Goal: Find specific page/section: Find specific page/section

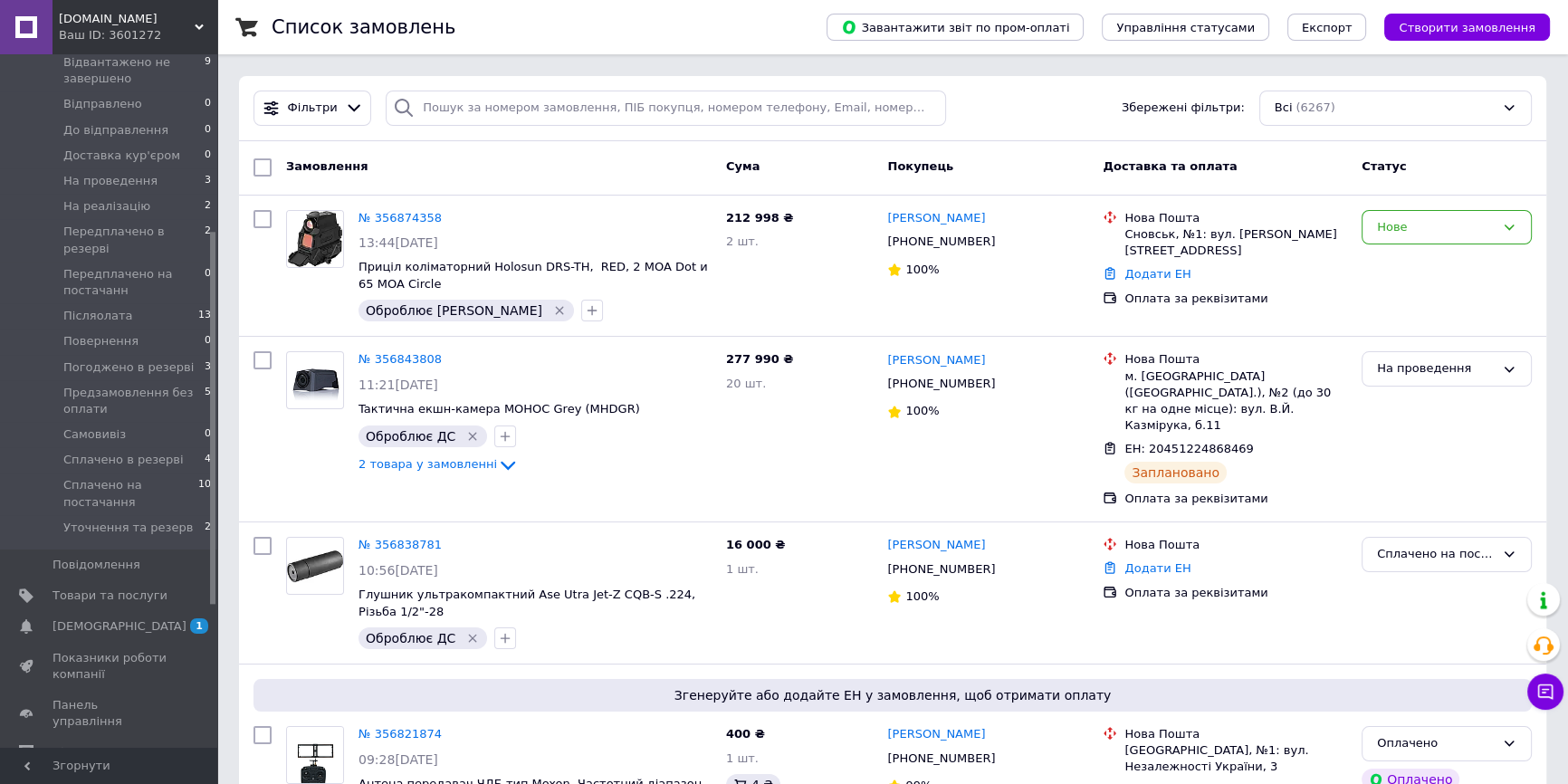
drag, startPoint x: 139, startPoint y: 547, endPoint x: 210, endPoint y: 549, distance: 71.0
click at [139, 587] on span "Товари та послуги" at bounding box center [109, 595] width 115 height 17
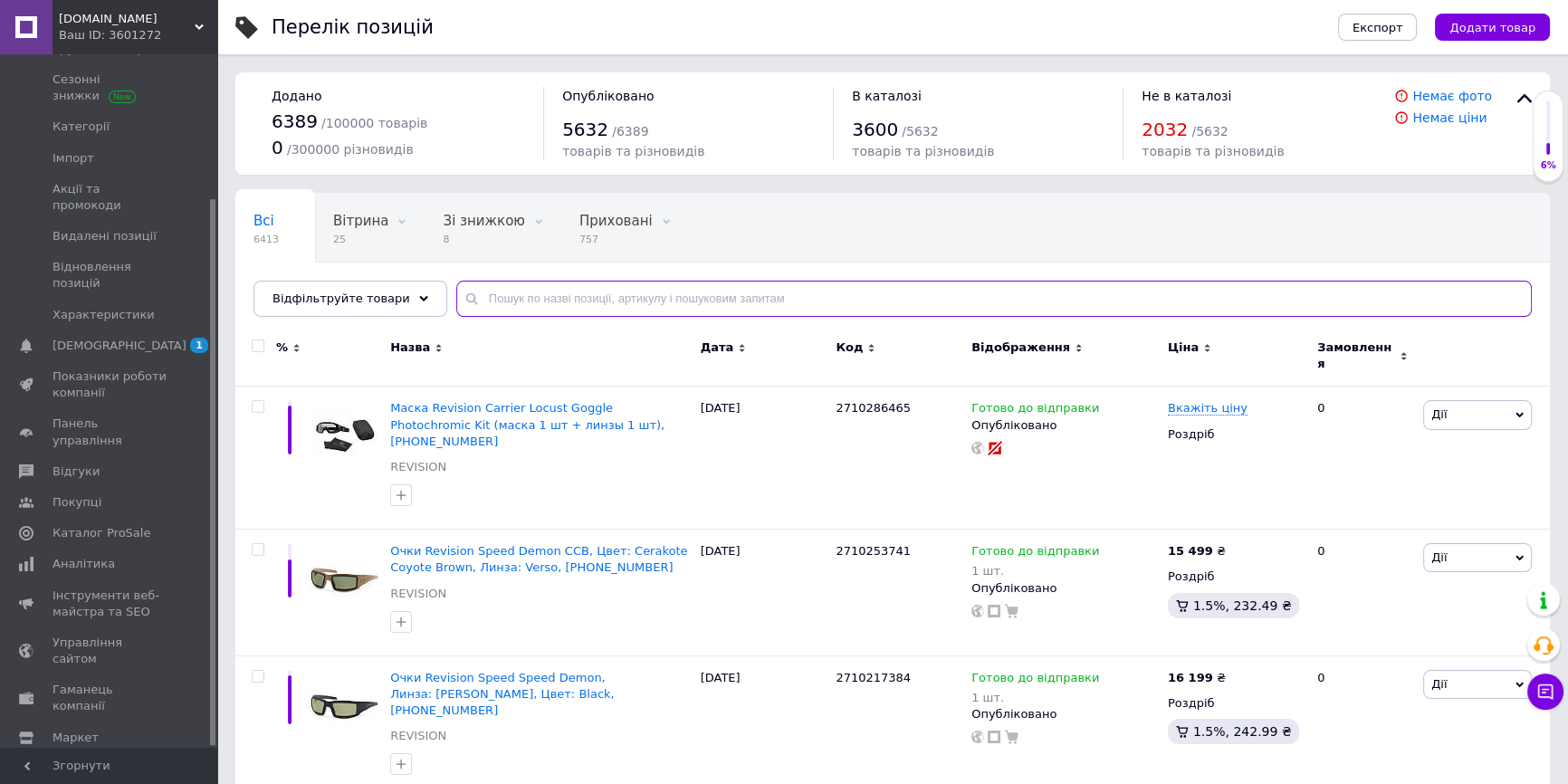
click at [511, 297] on input "text" at bounding box center [994, 298] width 1075 height 36
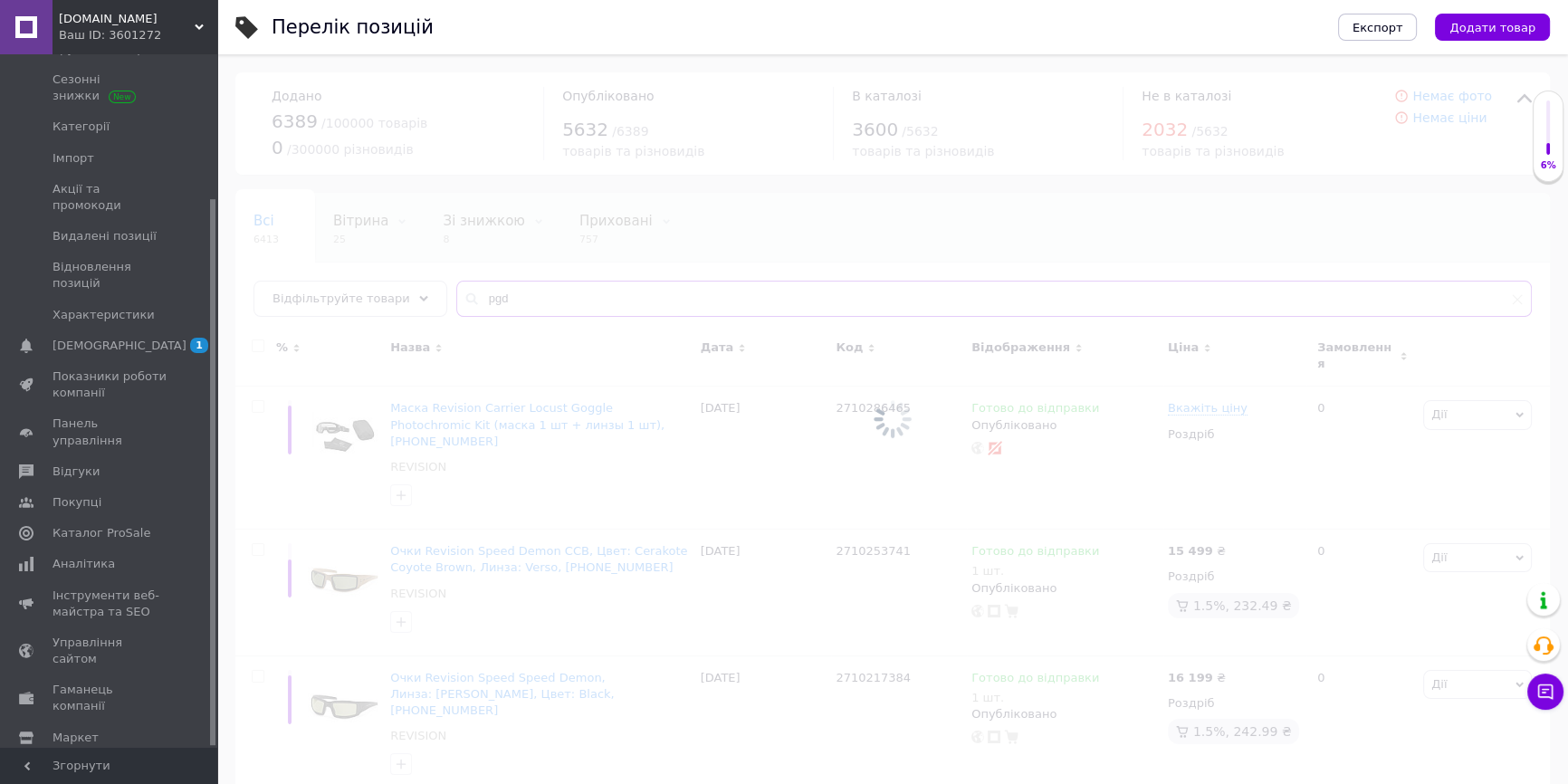
type input "pgd"
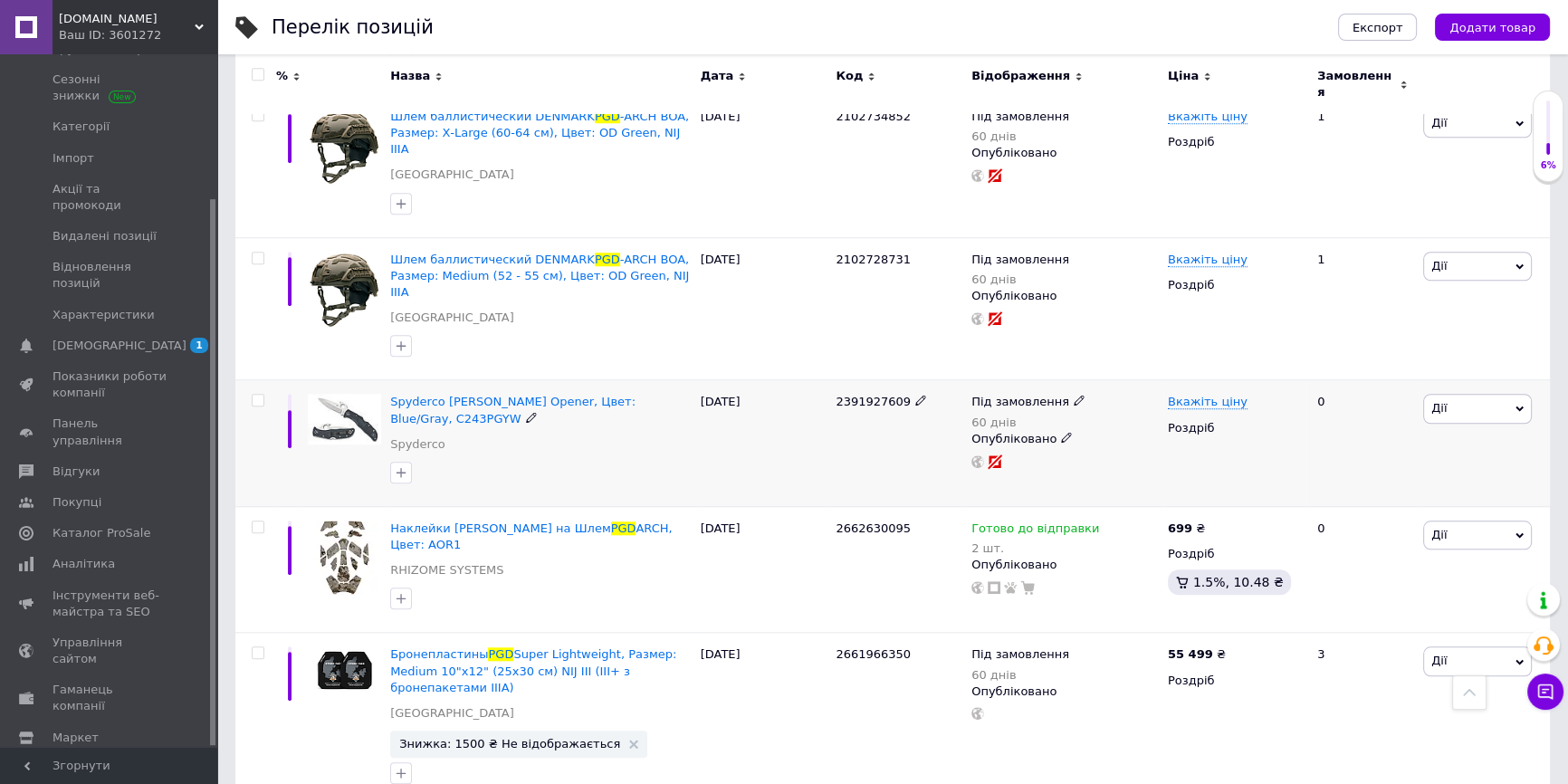
scroll to position [1995, 0]
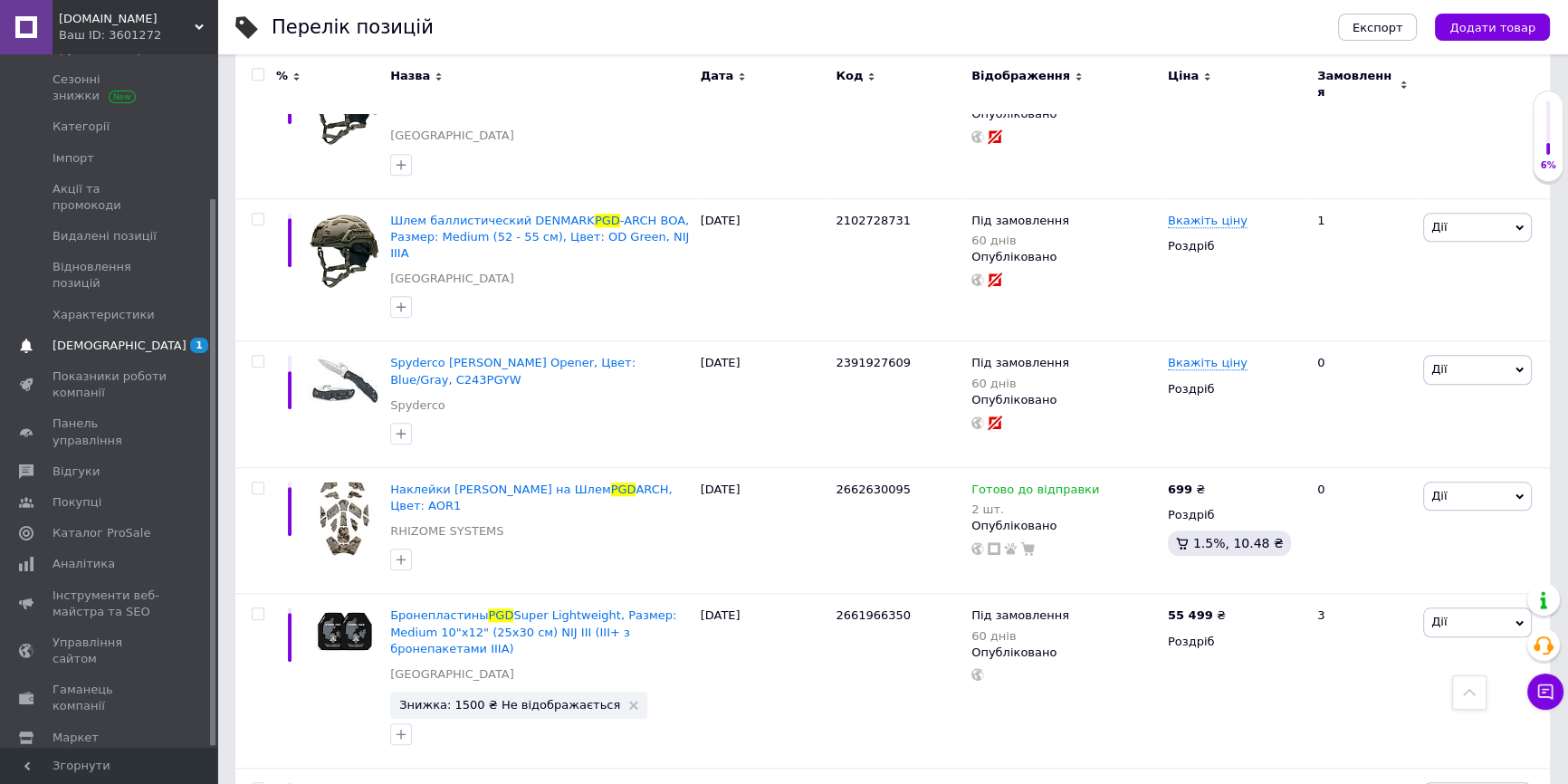
click at [175, 331] on link "[DEMOGRAPHIC_DATA] 1 0" at bounding box center [110, 345] width 221 height 30
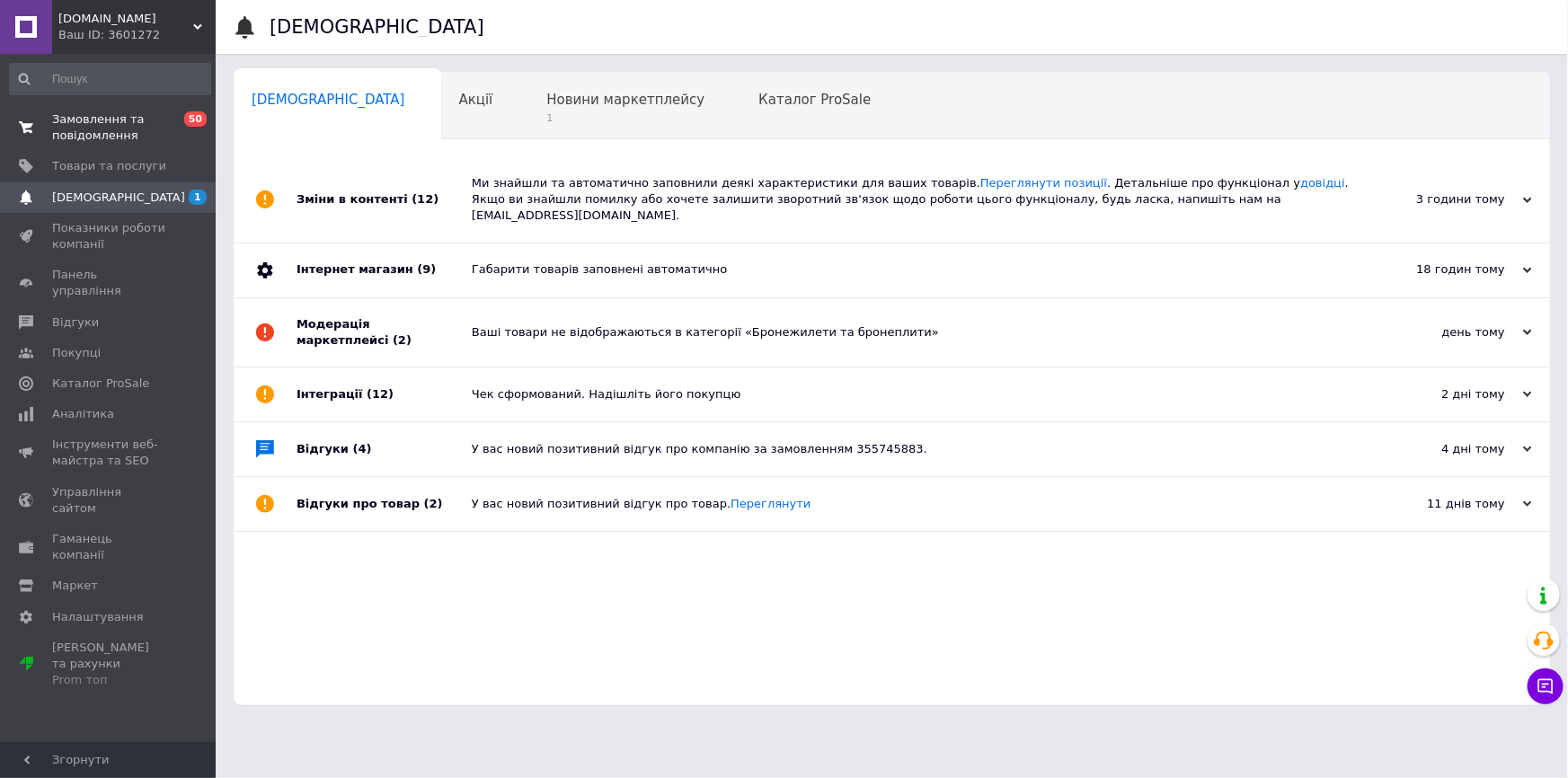
click at [92, 130] on span "Замовлення та повідомлення" at bounding box center [108, 127] width 114 height 32
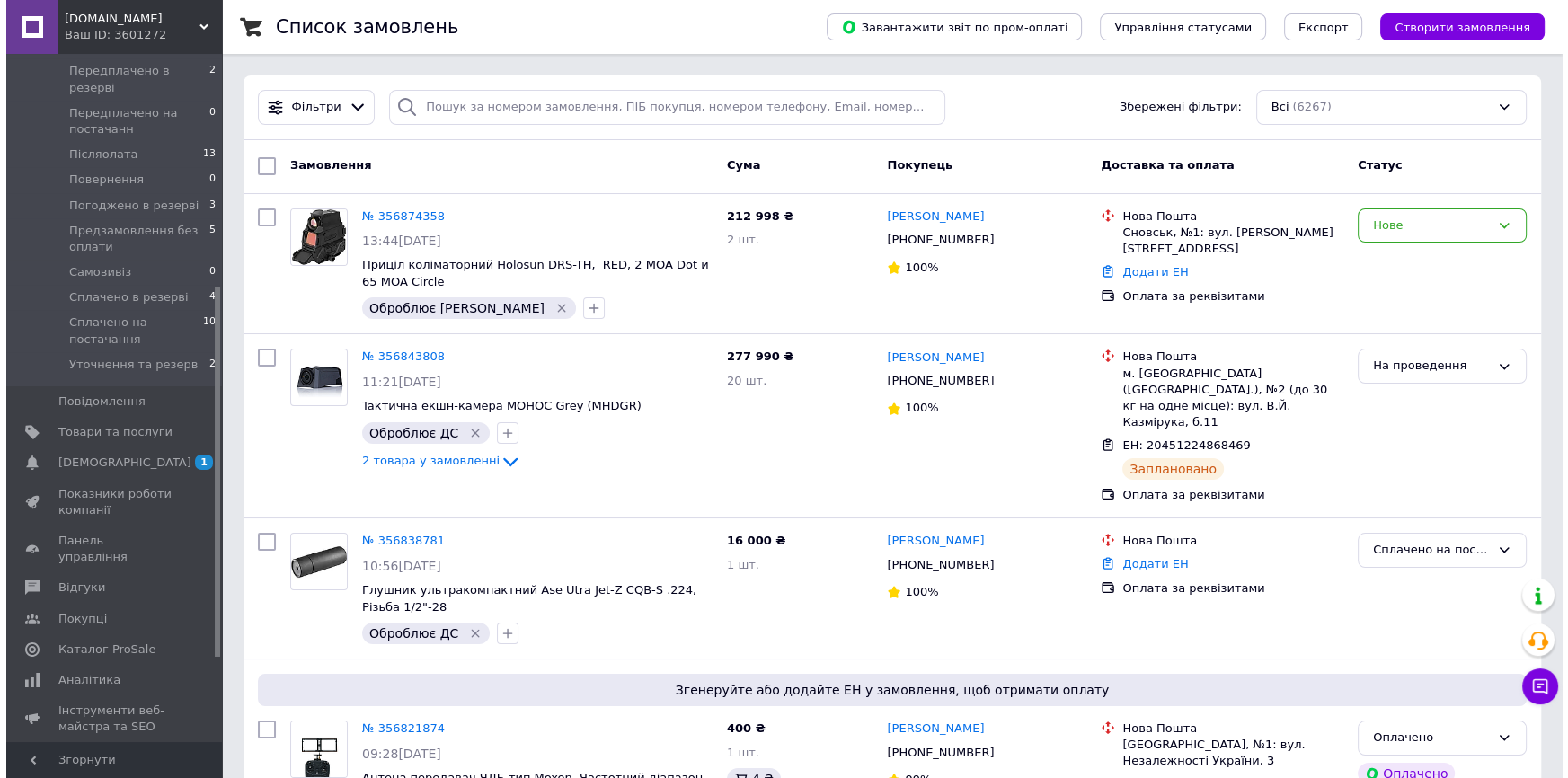
scroll to position [489, 0]
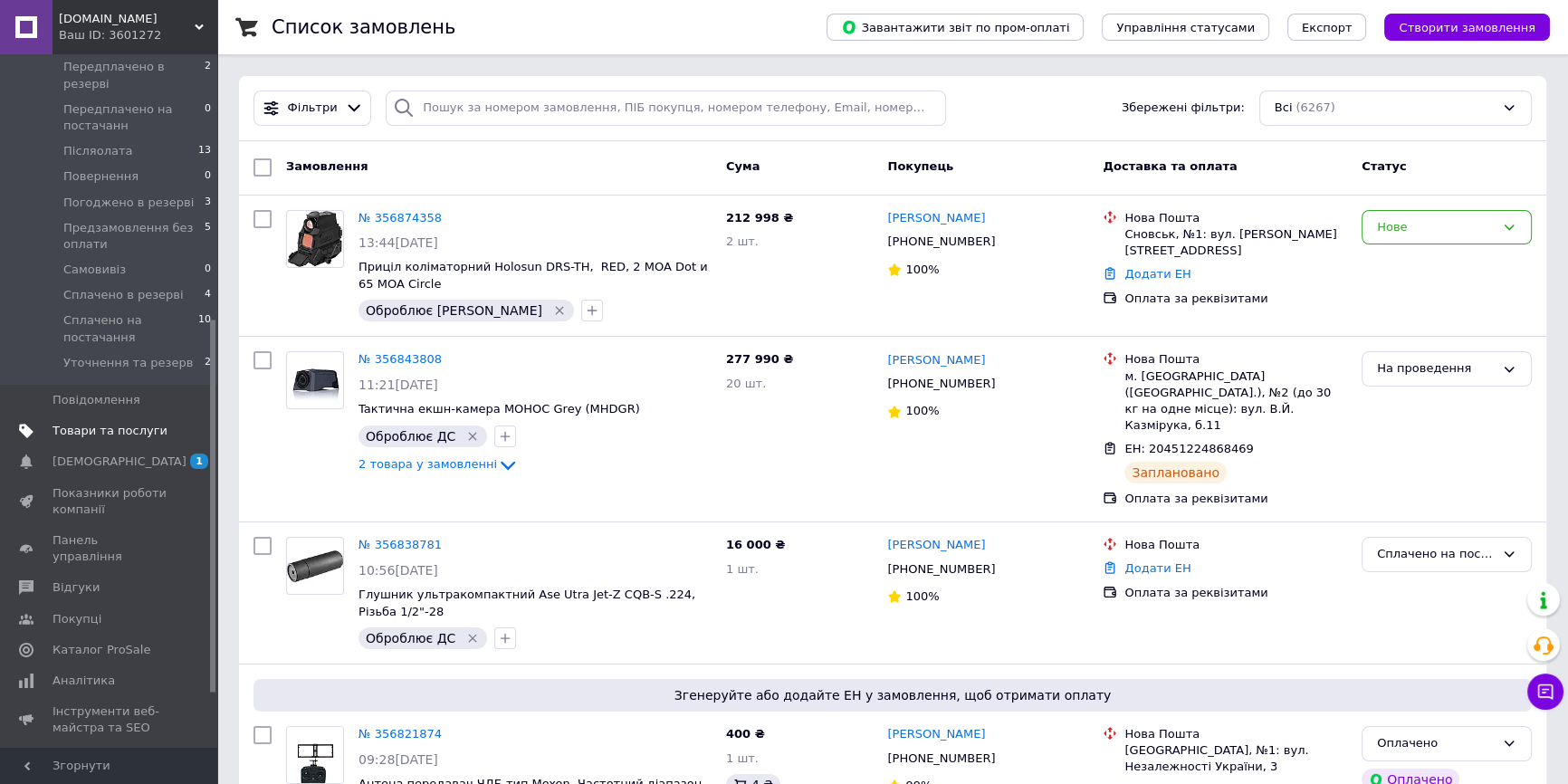
click at [134, 423] on span "Товари та послуги" at bounding box center [109, 431] width 115 height 17
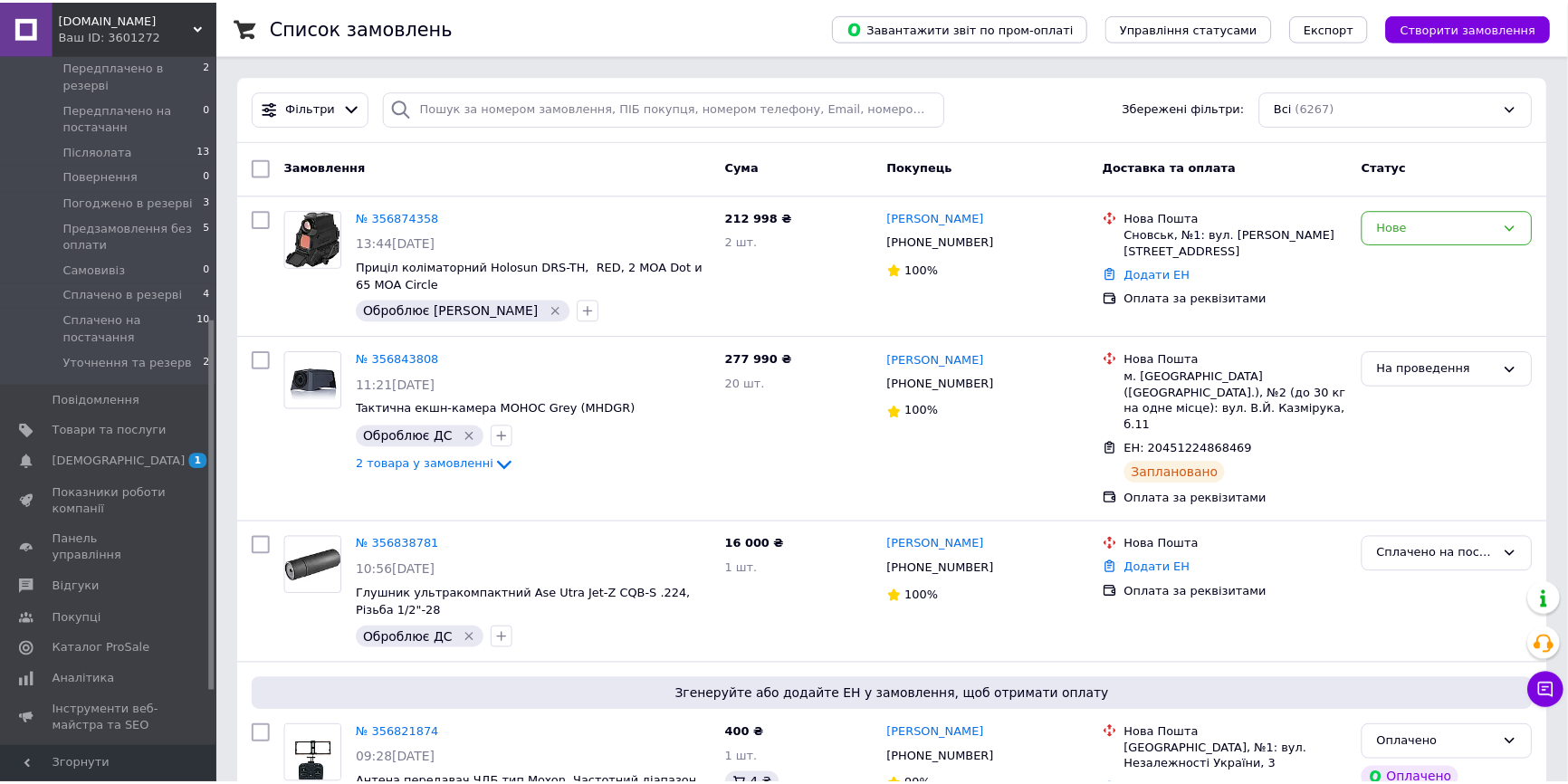
scroll to position [181, 0]
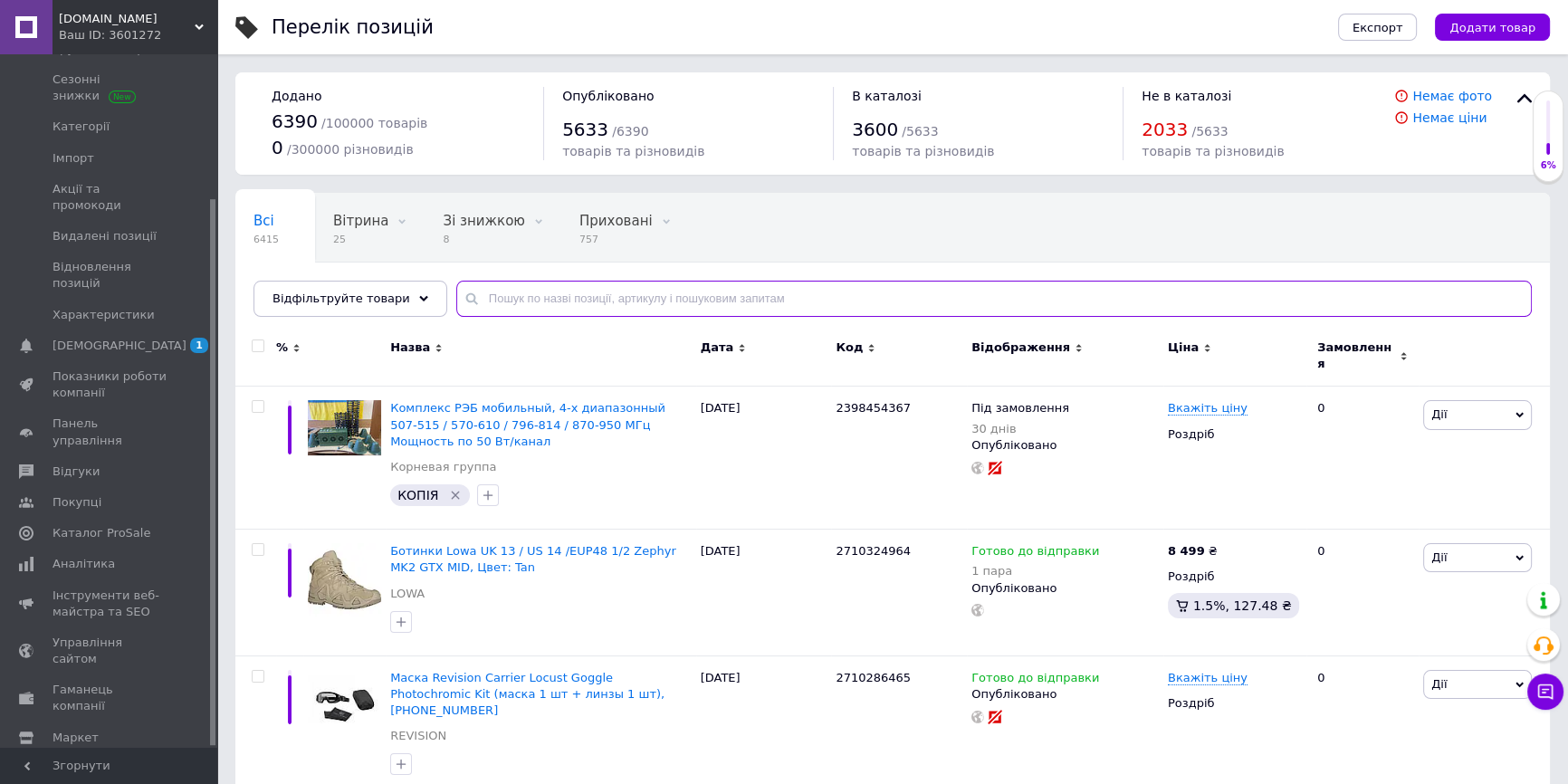
drag, startPoint x: 562, startPoint y: 294, endPoint x: 1181, endPoint y: 370, distance: 623.6
click at [572, 296] on input "text" at bounding box center [994, 298] width 1075 height 36
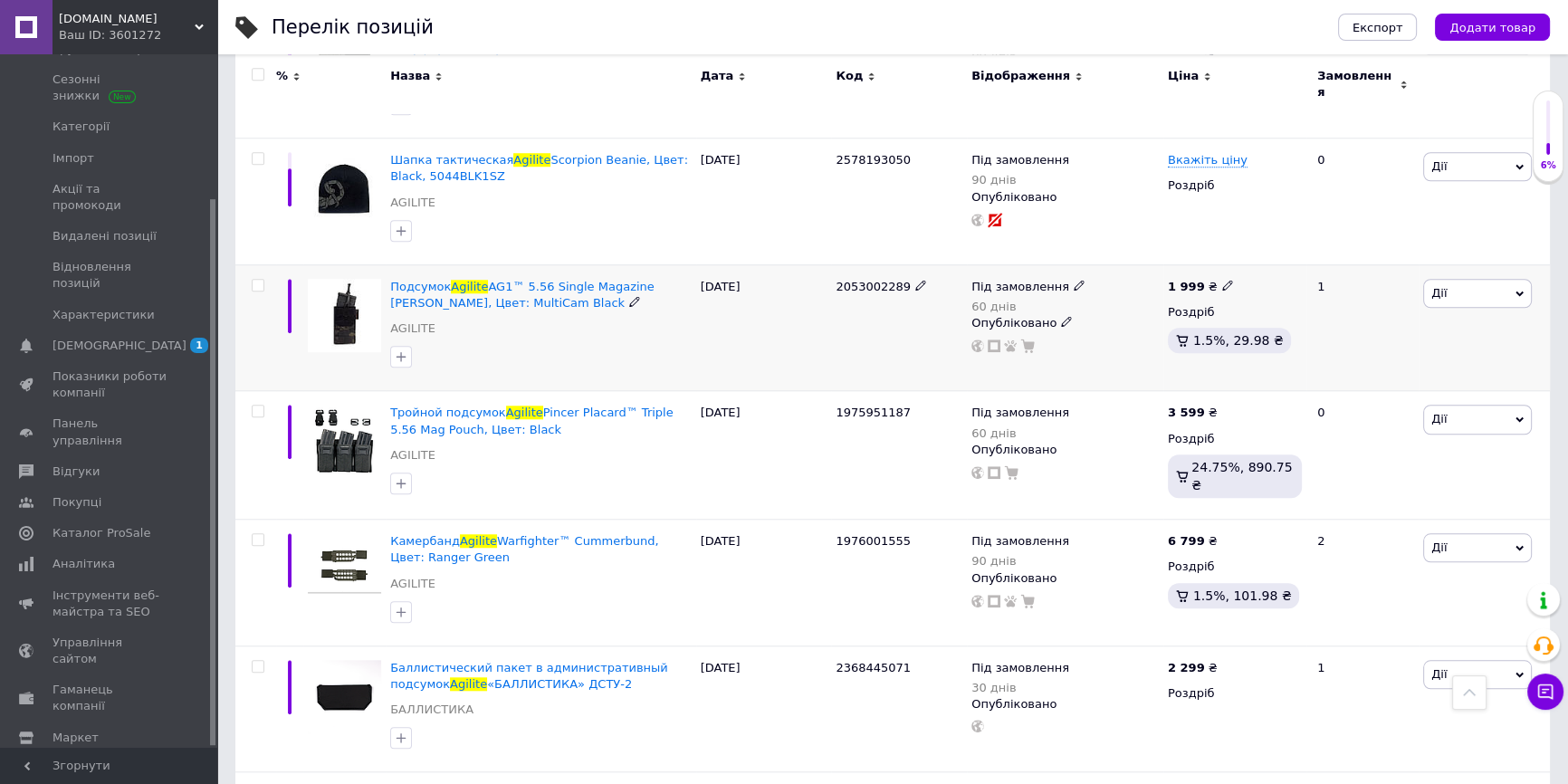
scroll to position [2221, 0]
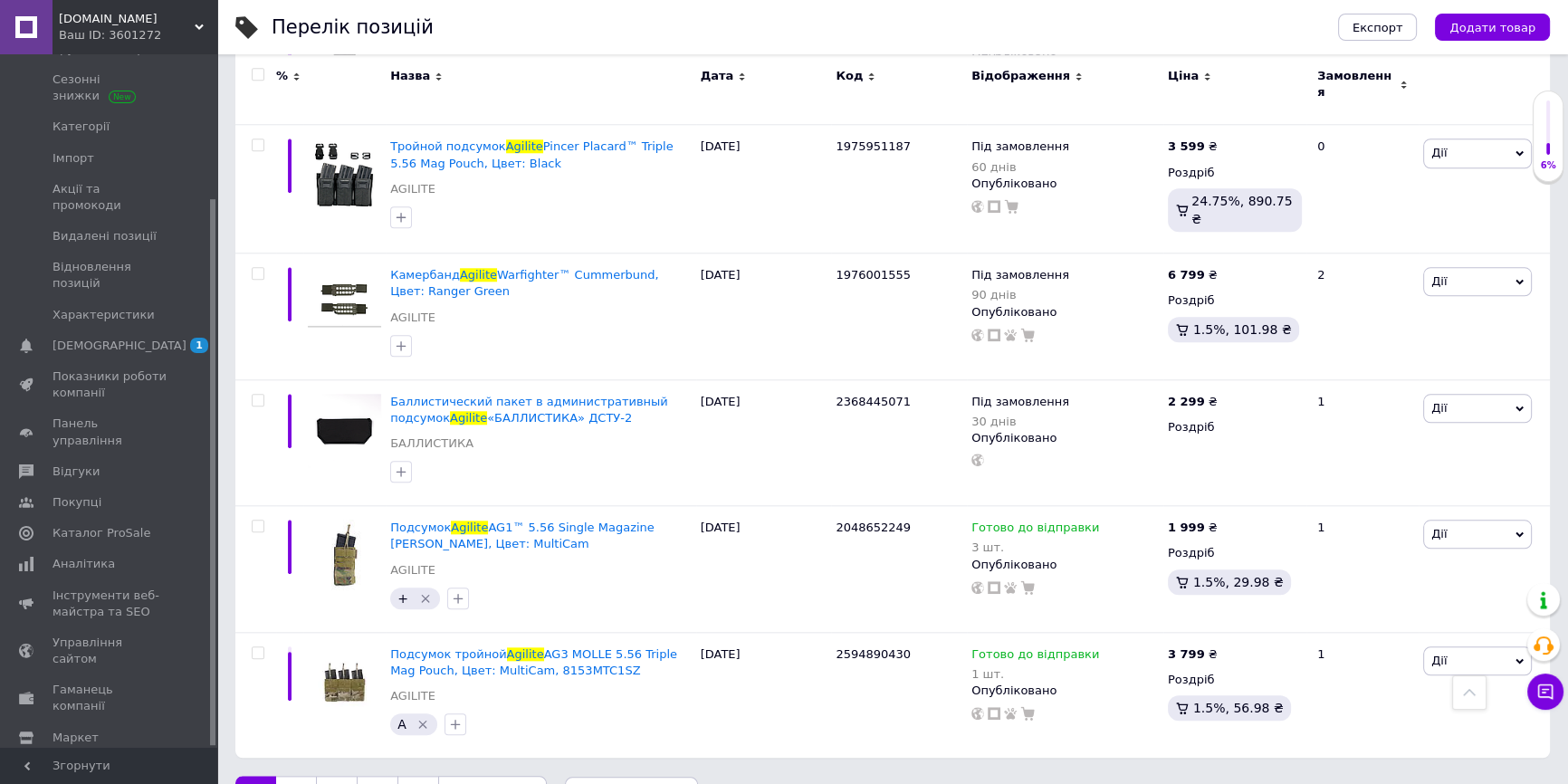
type input "agilite"
click at [289, 776] on link "2" at bounding box center [296, 795] width 39 height 38
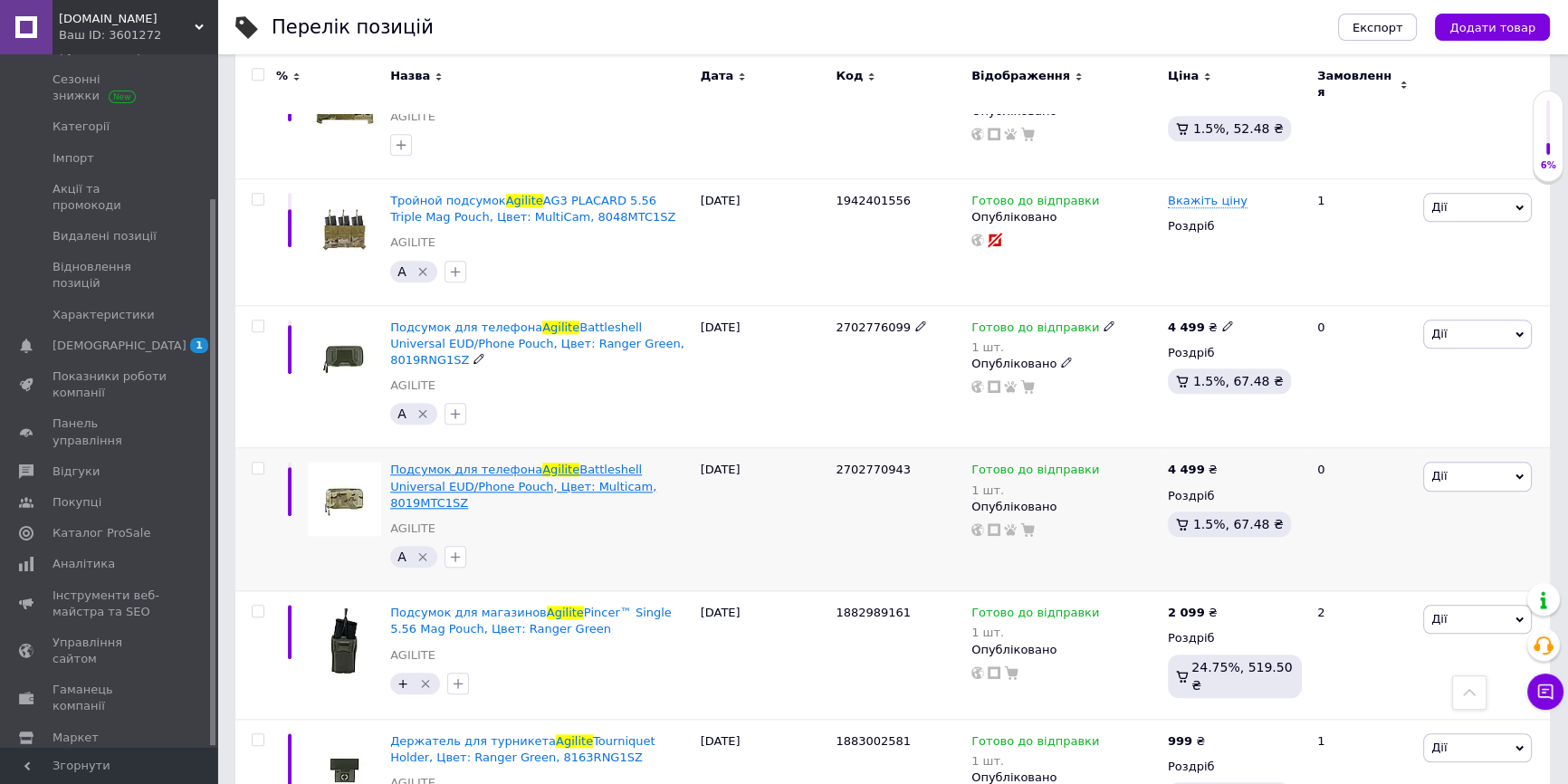
scroll to position [2309, 0]
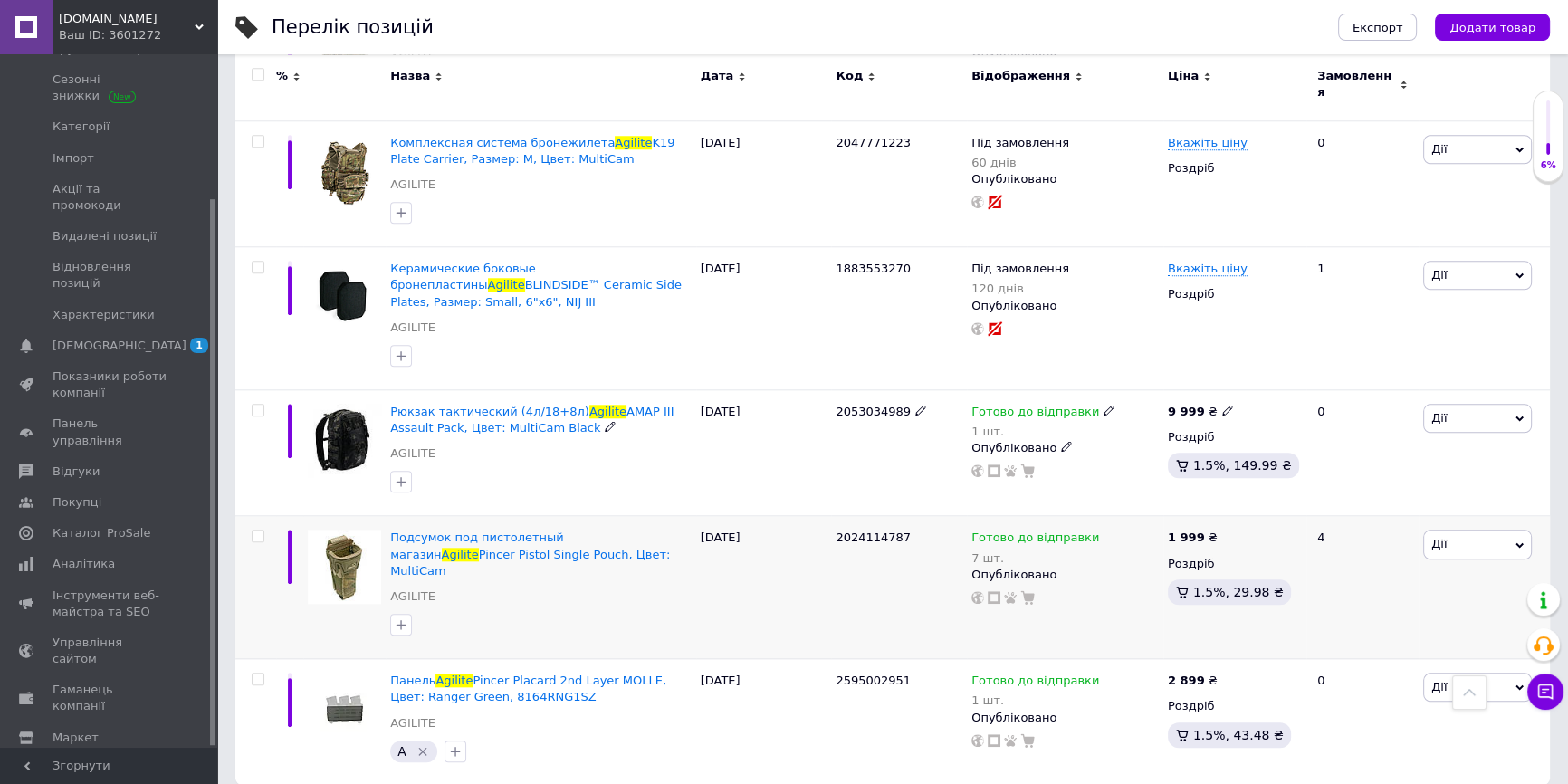
scroll to position [2241, 0]
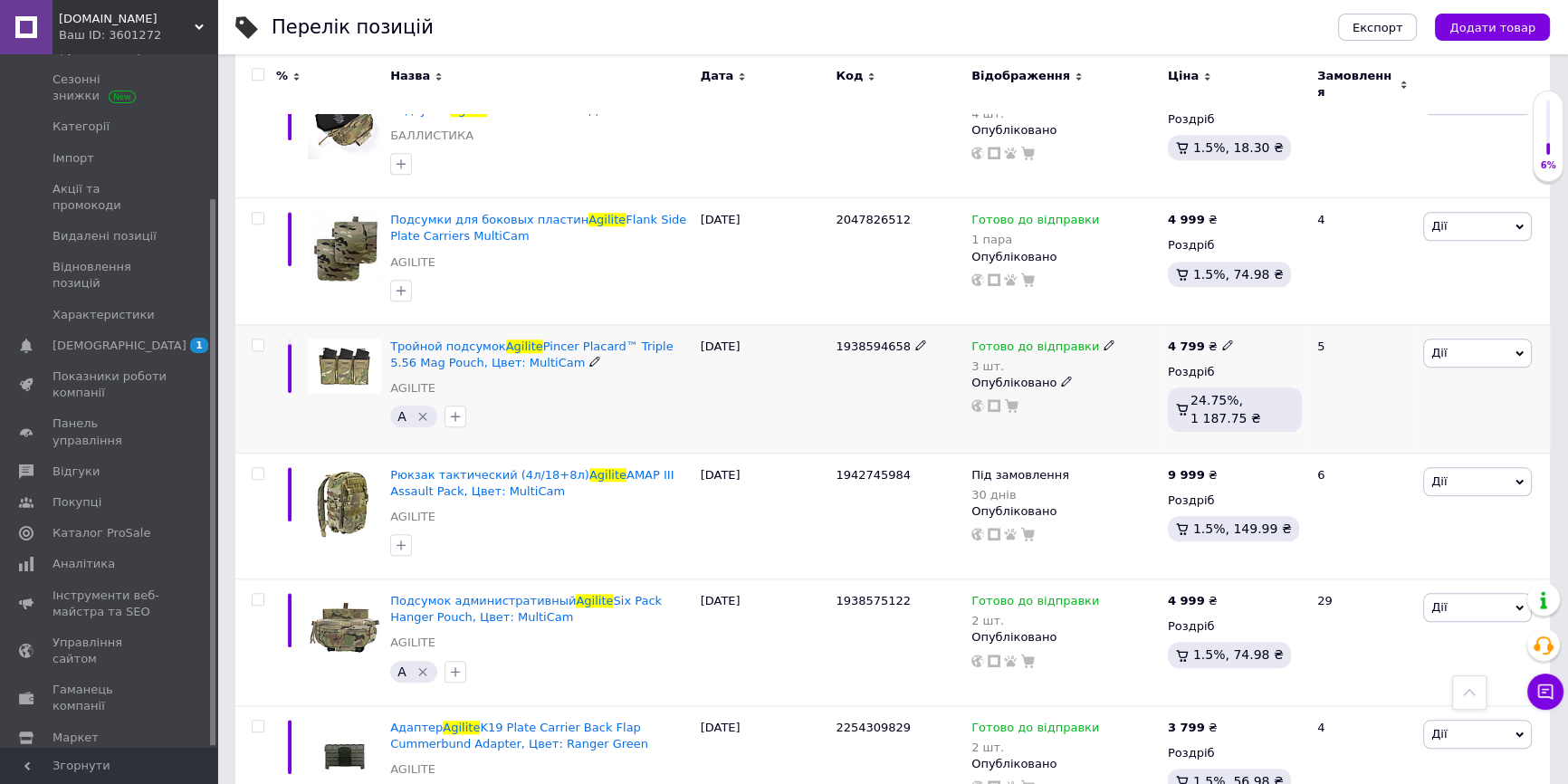
scroll to position [2256, 0]
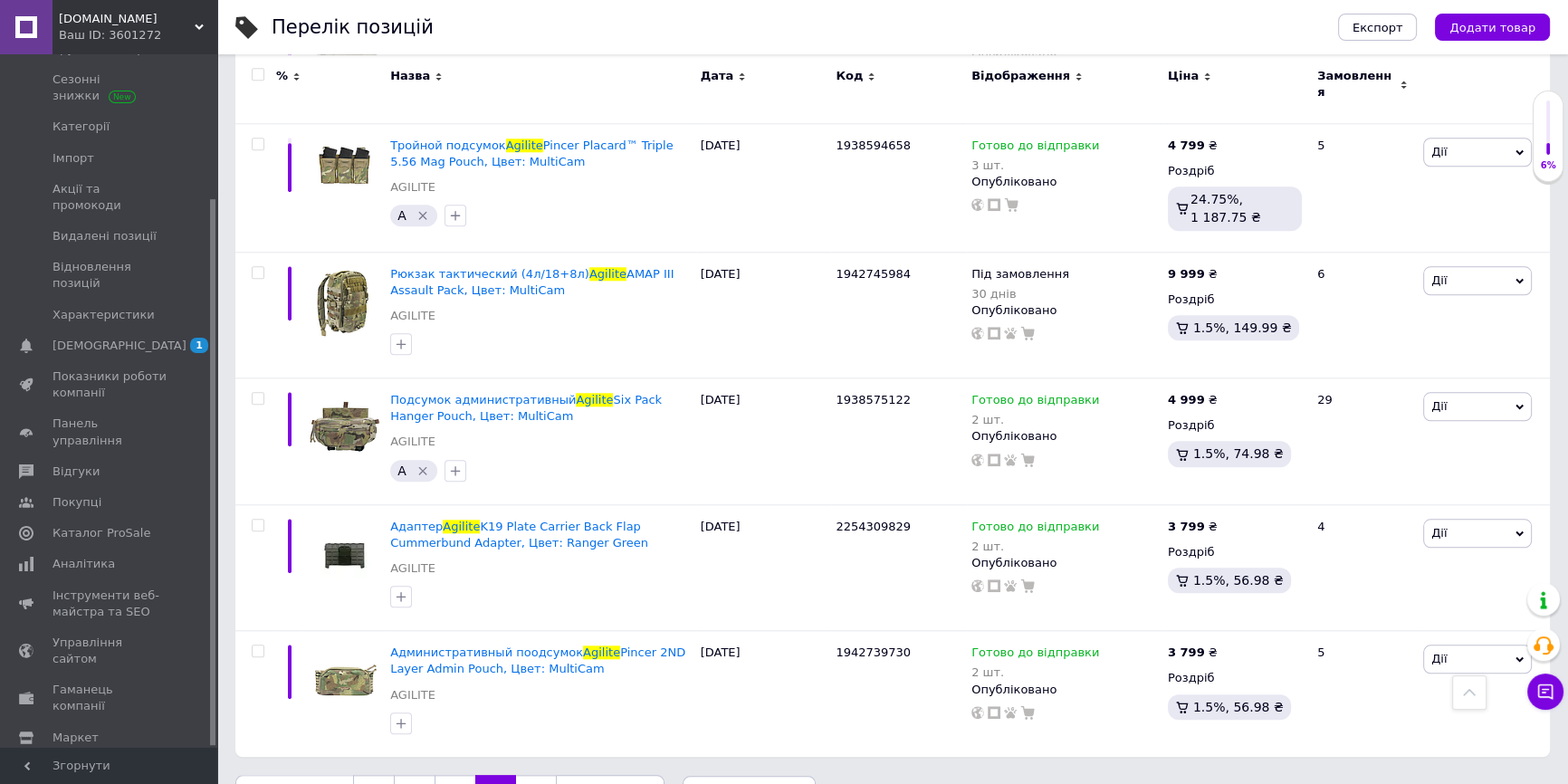
click at [534, 775] on link "5" at bounding box center [535, 794] width 39 height 38
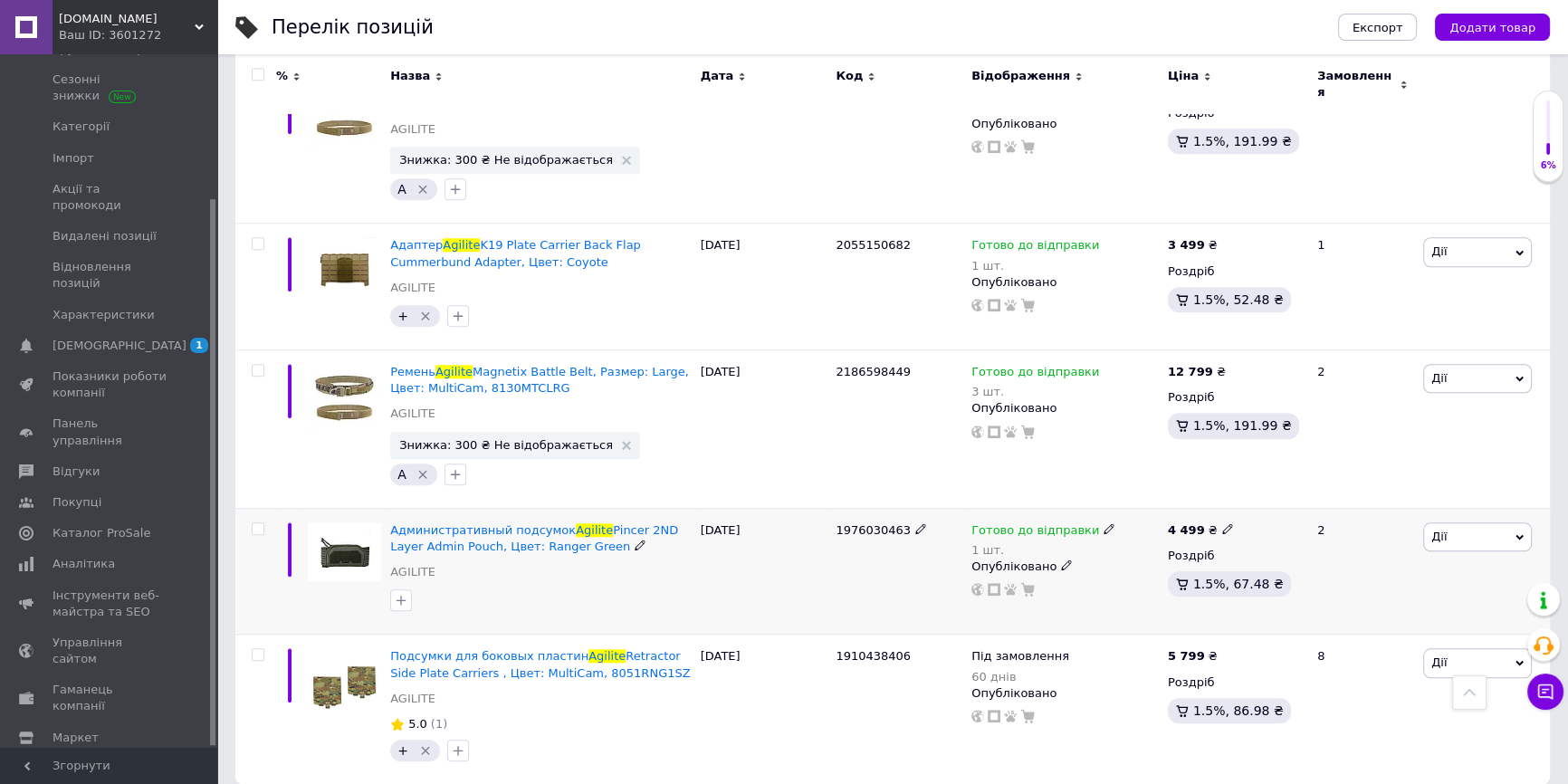
scroll to position [1946, 0]
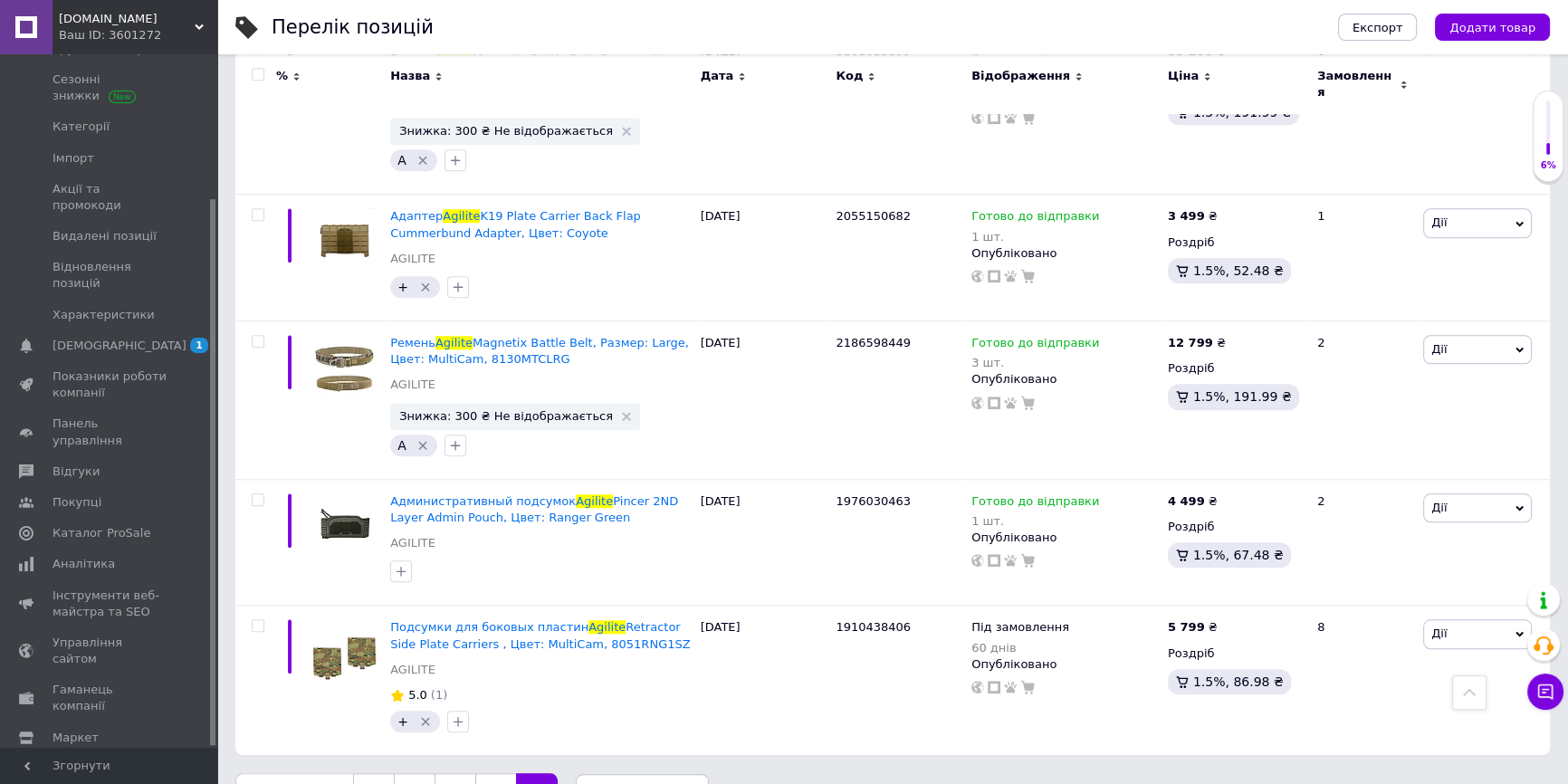
click at [490, 773] on link "4" at bounding box center [495, 792] width 40 height 38
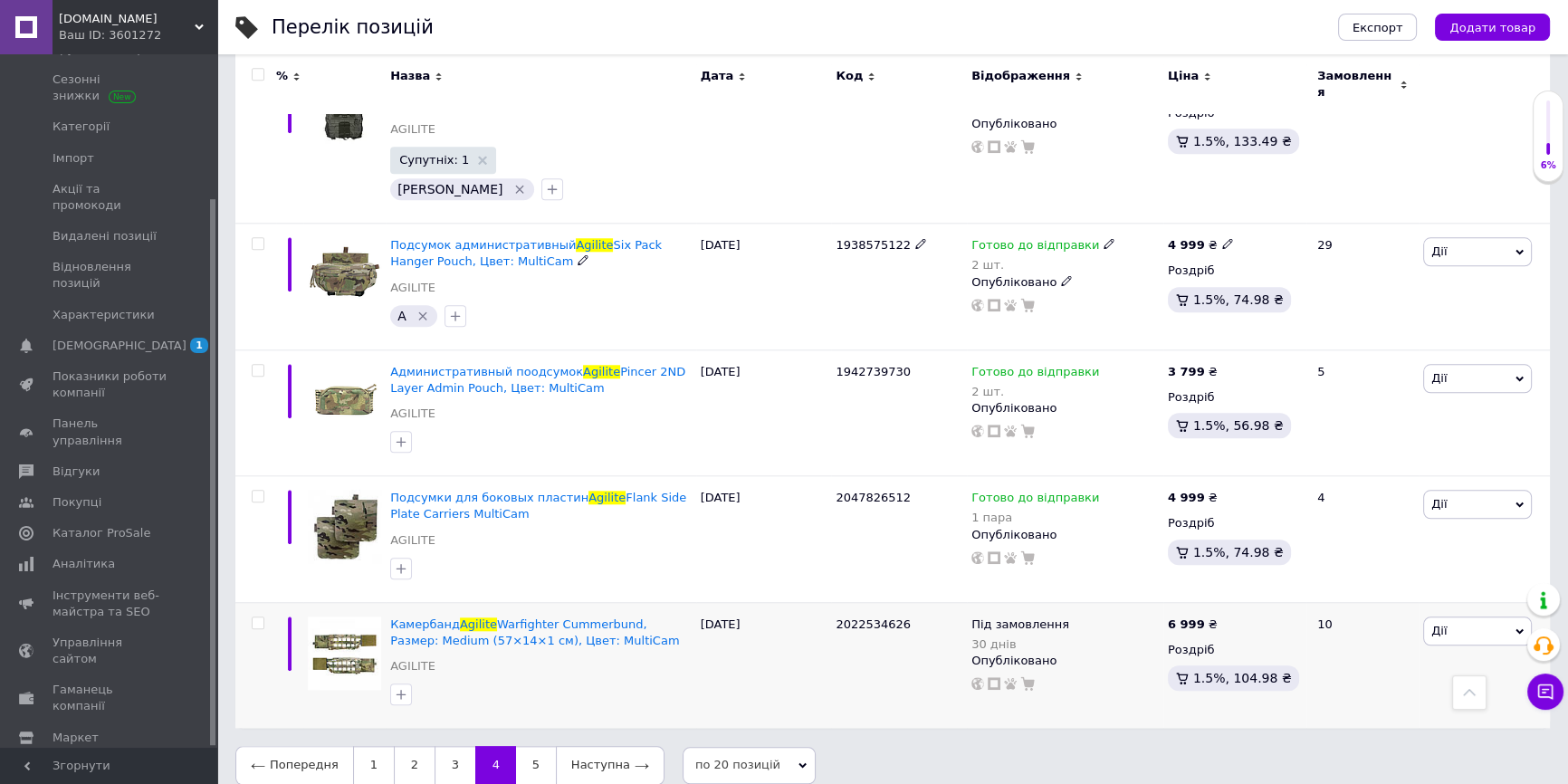
scroll to position [2271, 0]
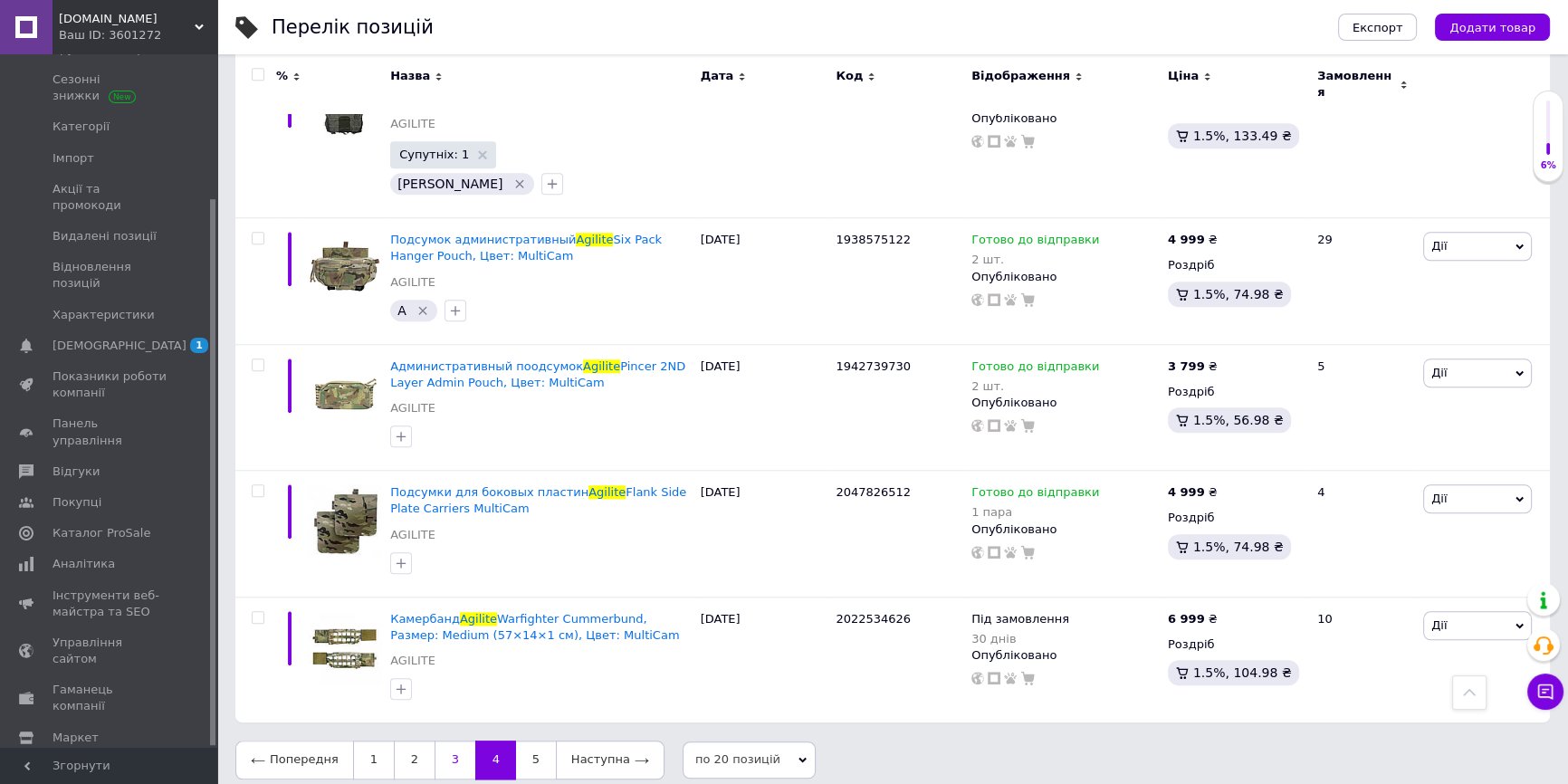
click at [439, 751] on link "3" at bounding box center [454, 759] width 40 height 38
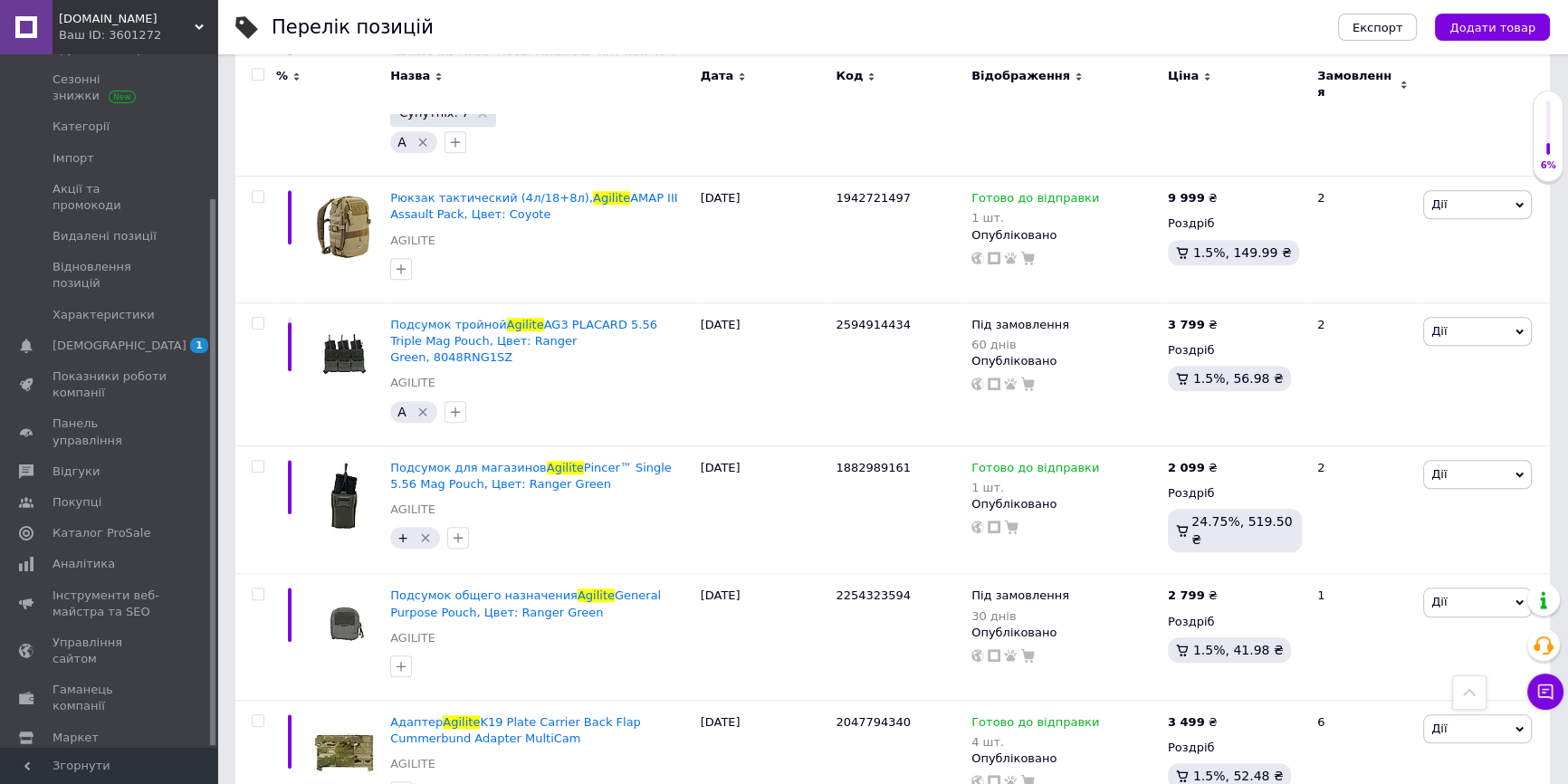
scroll to position [2277, 0]
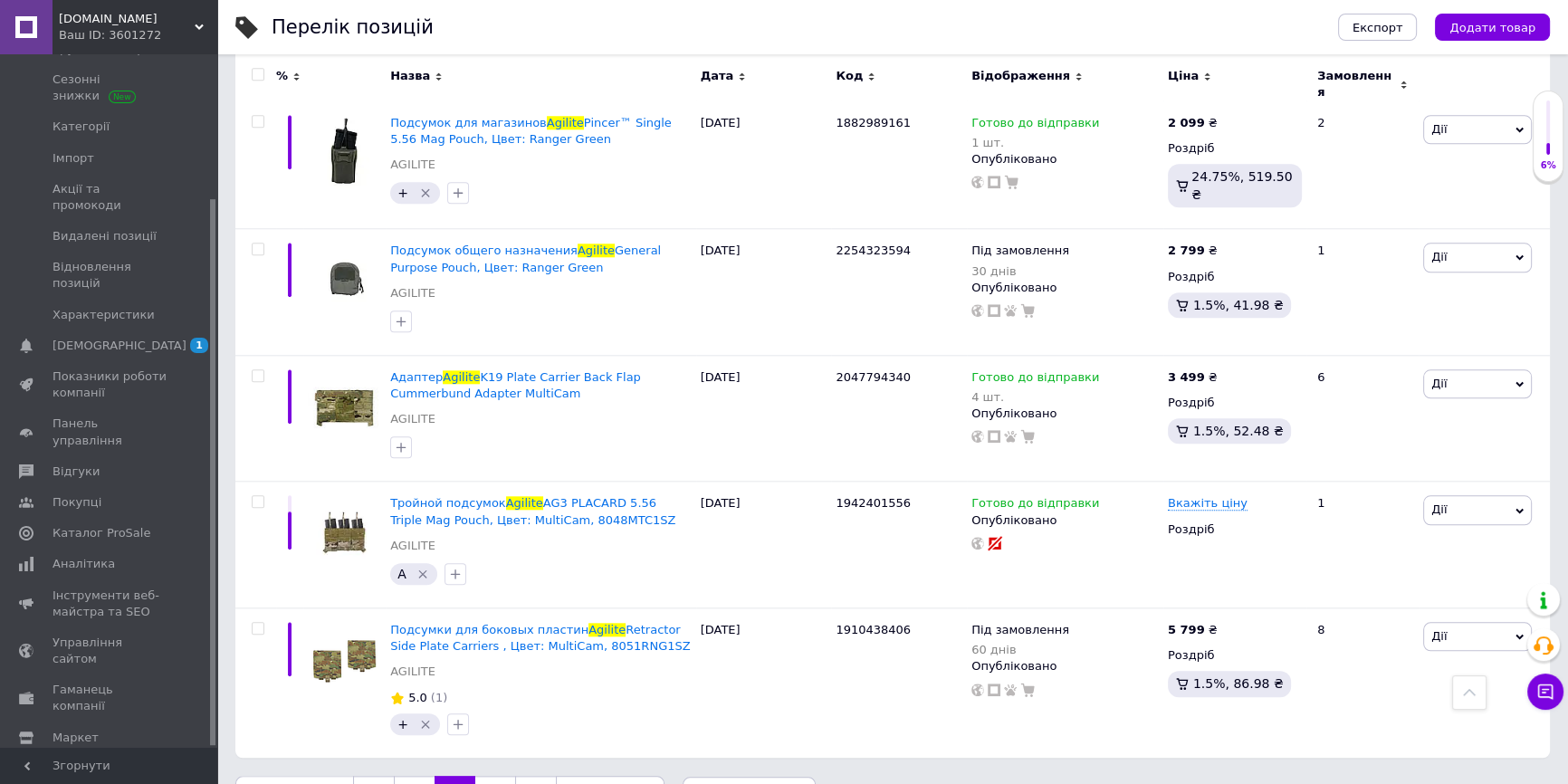
click at [410, 776] on link "2" at bounding box center [413, 795] width 40 height 38
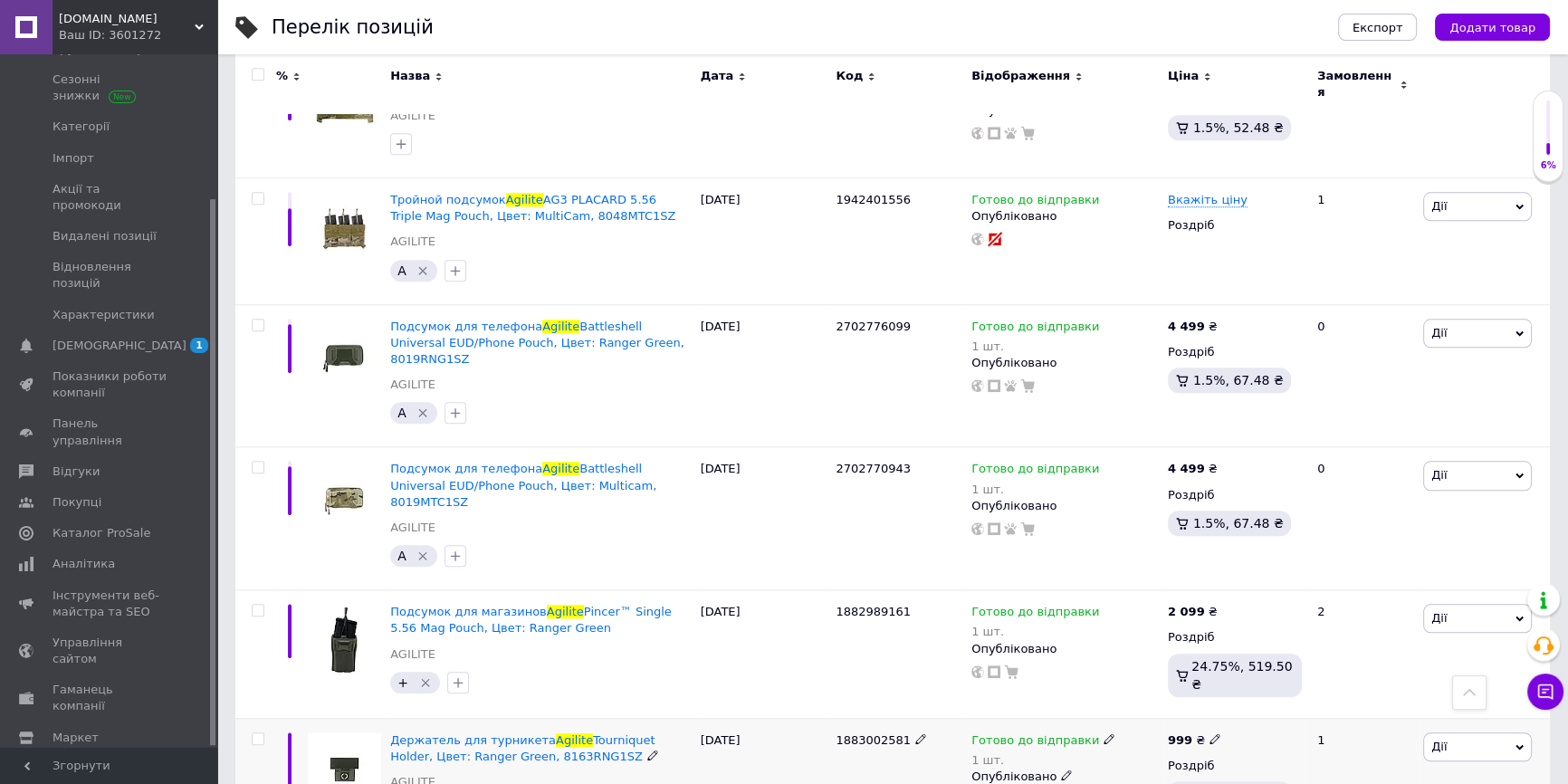
scroll to position [2309, 0]
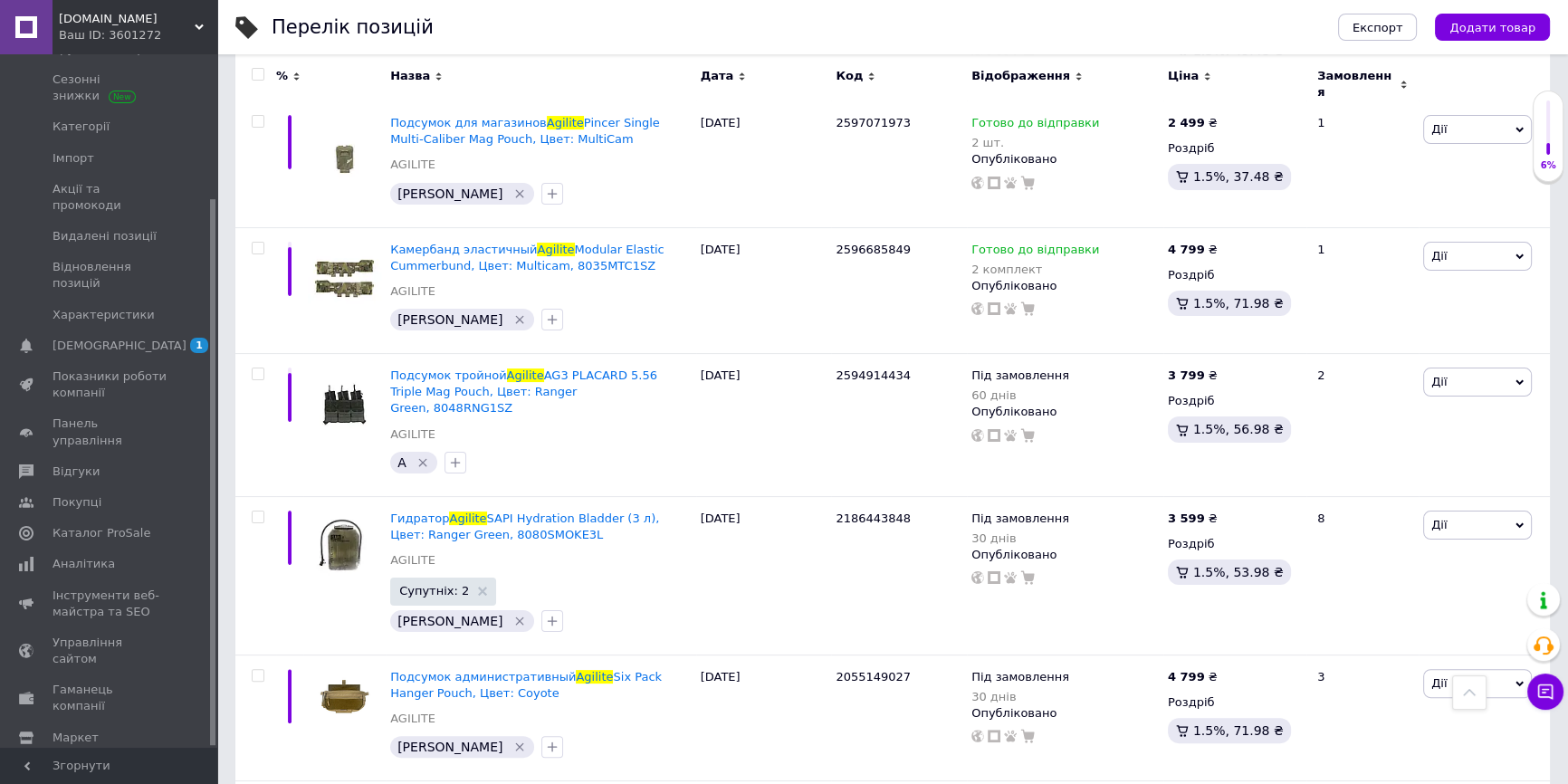
scroll to position [411, 0]
